Goal: Find contact information: Find contact information

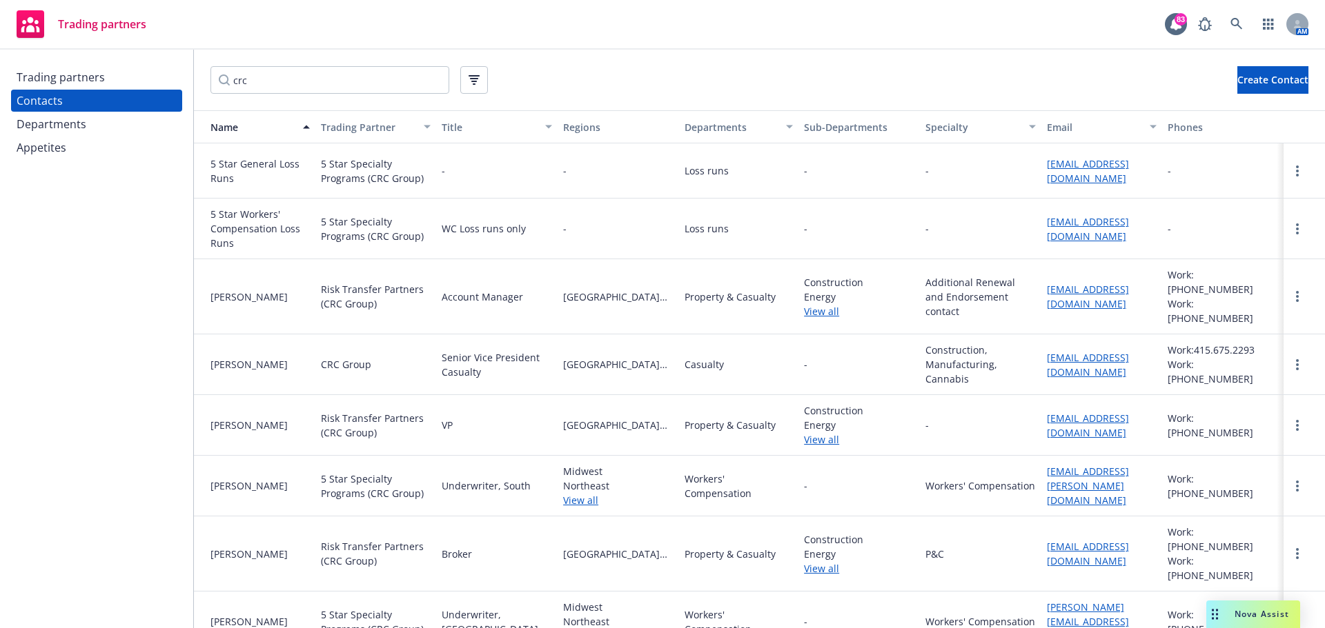
click at [121, 74] on div "Trading partners" at bounding box center [97, 77] width 160 height 22
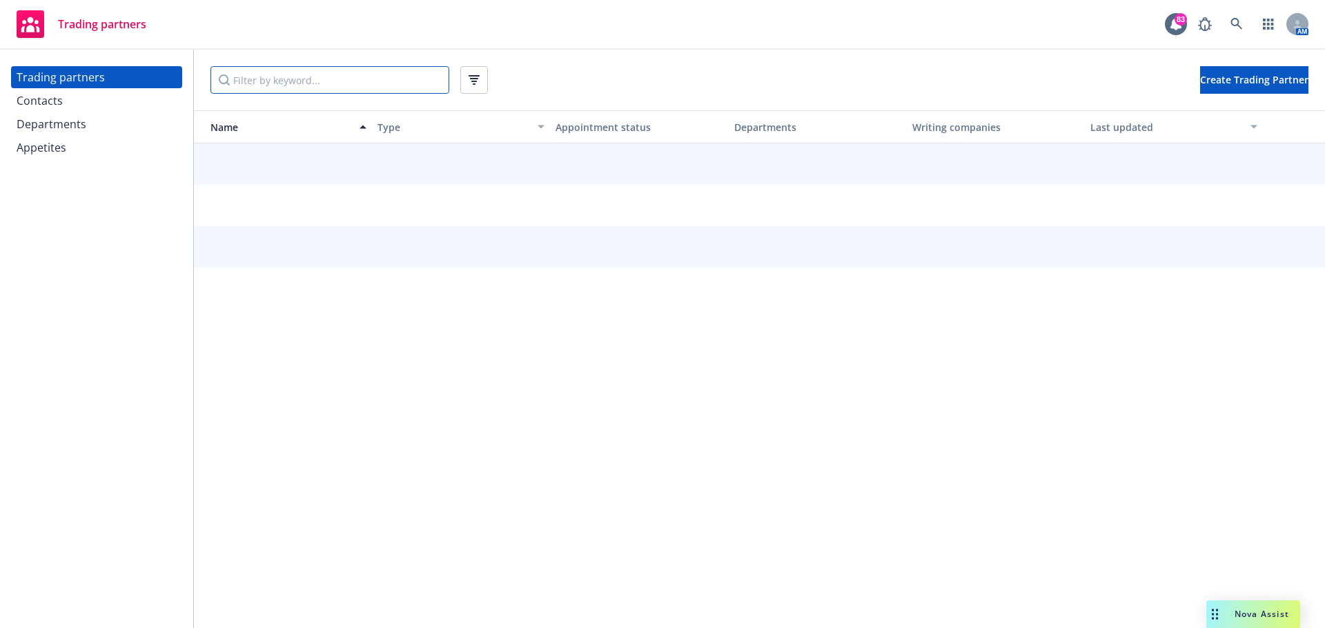
click at [235, 79] on input "Filter by keyword..." at bounding box center [329, 80] width 239 height 28
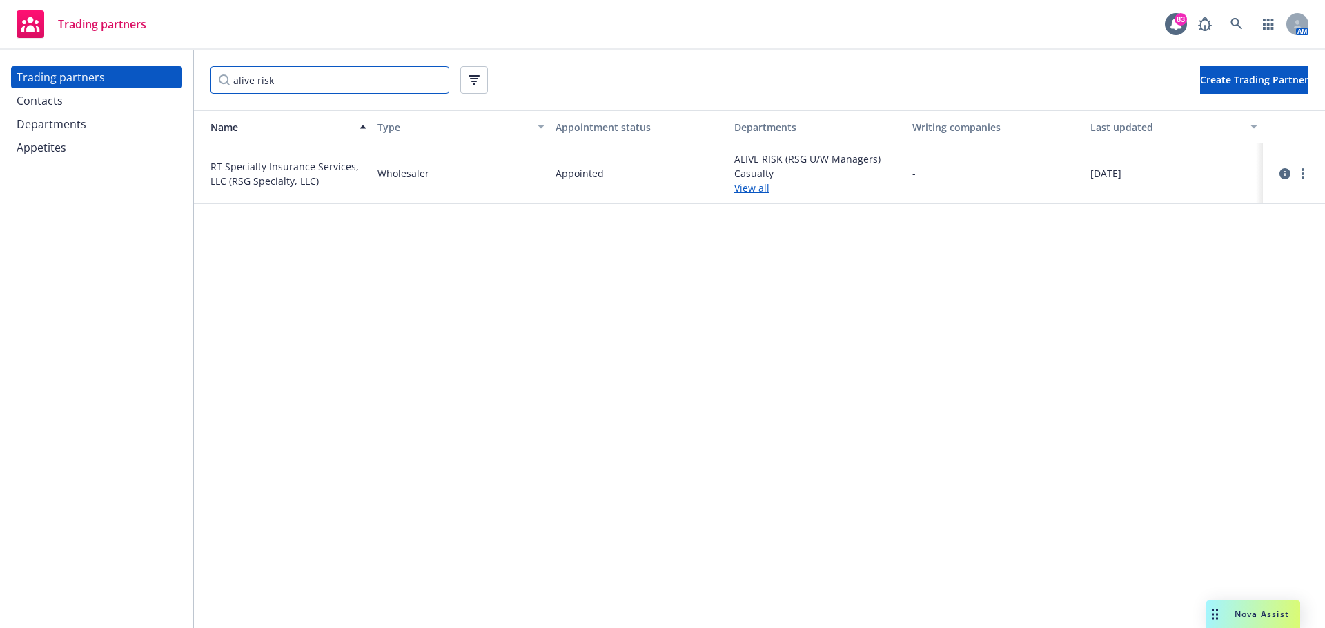
click at [293, 80] on input "alive risk" at bounding box center [329, 80] width 239 height 28
type input "alive risk"
click at [64, 104] on div "Contacts" at bounding box center [97, 101] width 160 height 22
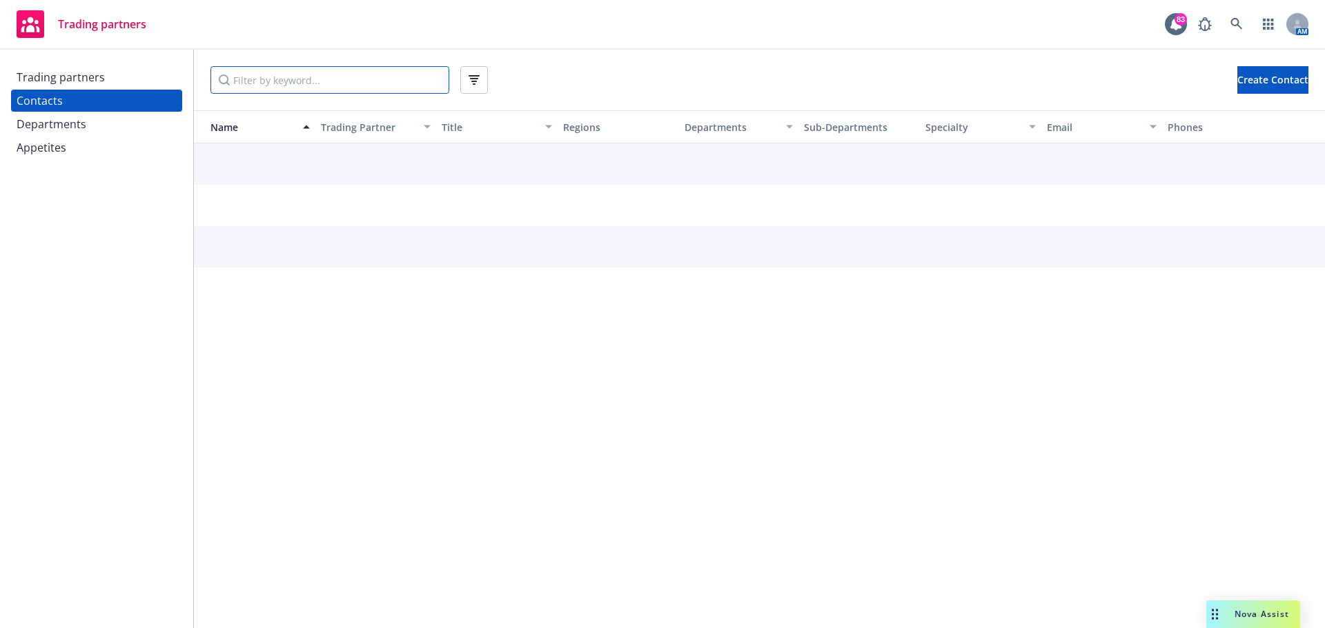
click at [250, 81] on input "Filter by keyword..." at bounding box center [329, 80] width 239 height 28
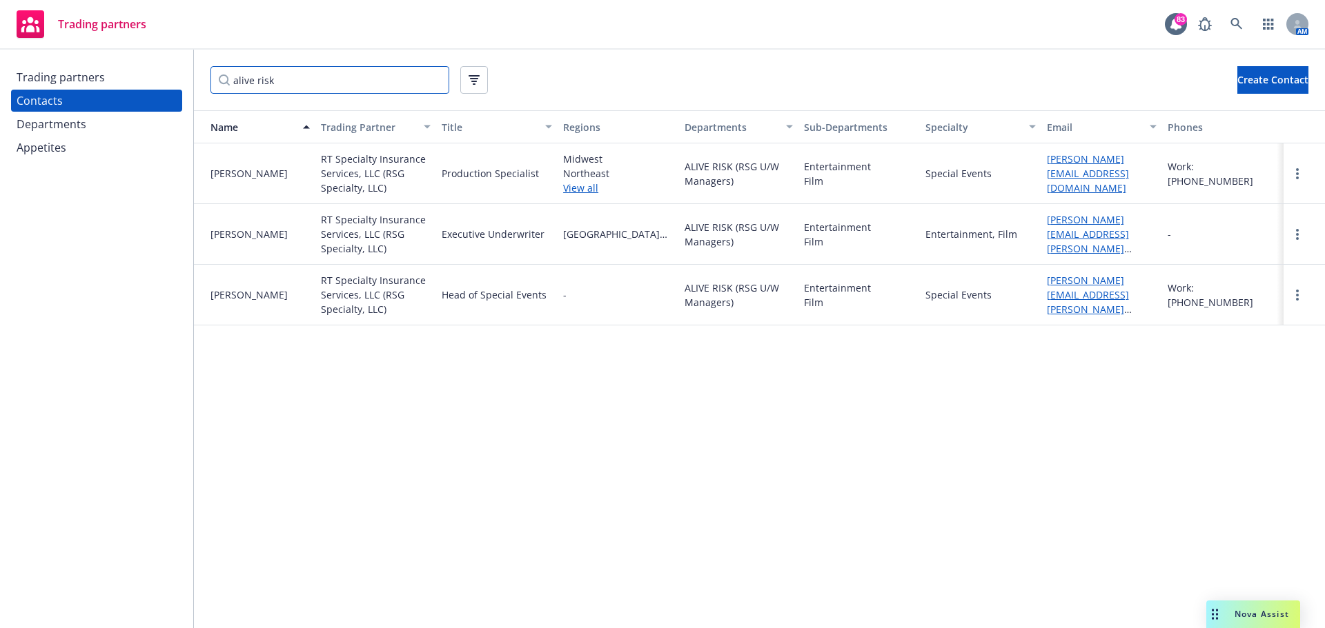
type input "alive risk"
drag, startPoint x: 1059, startPoint y: 181, endPoint x: 1037, endPoint y: 171, distance: 24.1
click at [1037, 171] on div "[PERSON_NAME] RT Specialty Insurance Services, LLC (RSG Specialty, LLC) Product…" at bounding box center [759, 173] width 1131 height 61
copy div "[PERSON_NAME][EMAIL_ADDRESS][DOMAIN_NAME]"
